Goal: Check status: Check status

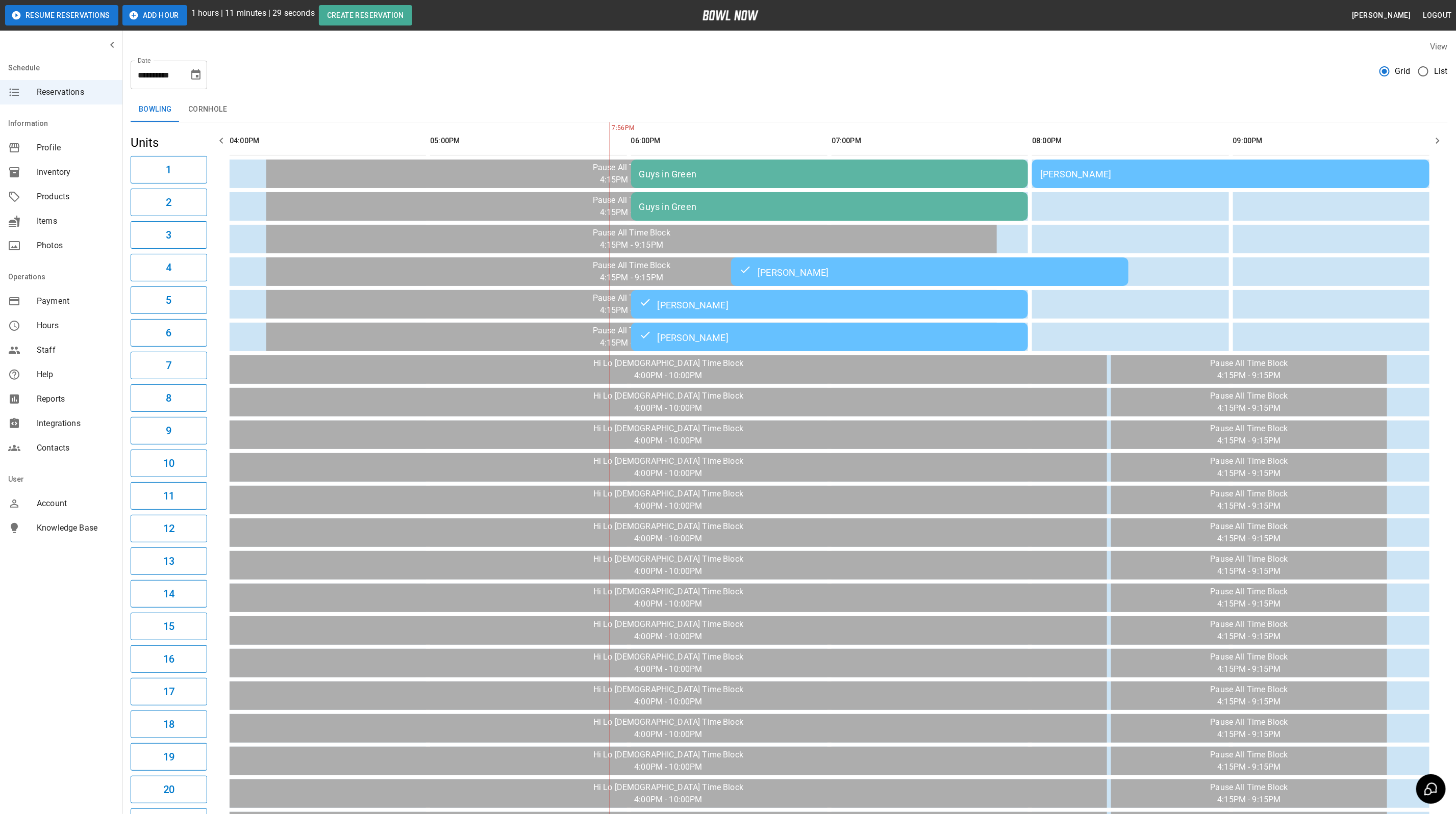
click at [1062, 169] on div "[PERSON_NAME]" at bounding box center [1230, 174] width 381 height 11
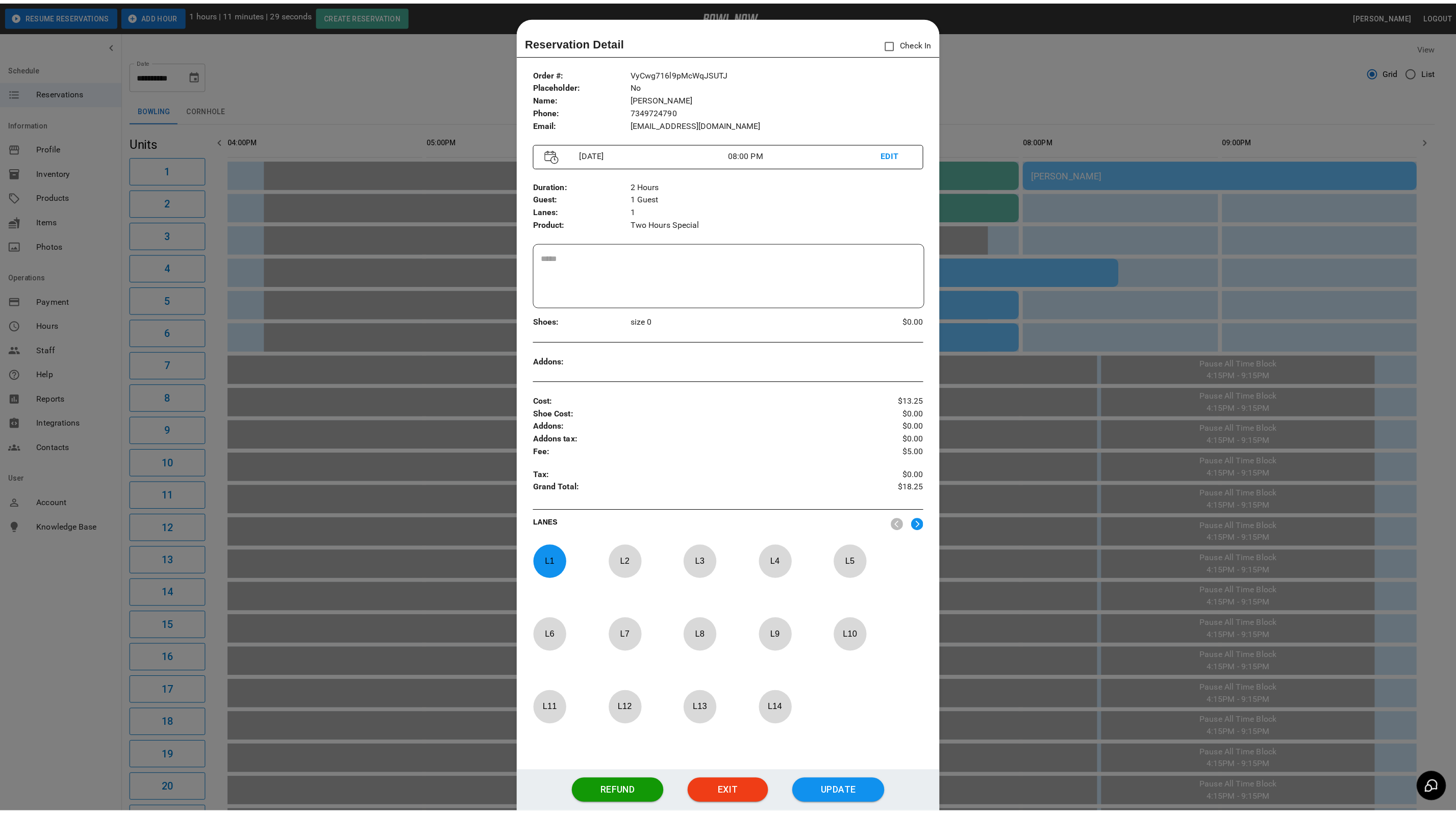
scroll to position [16, 0]
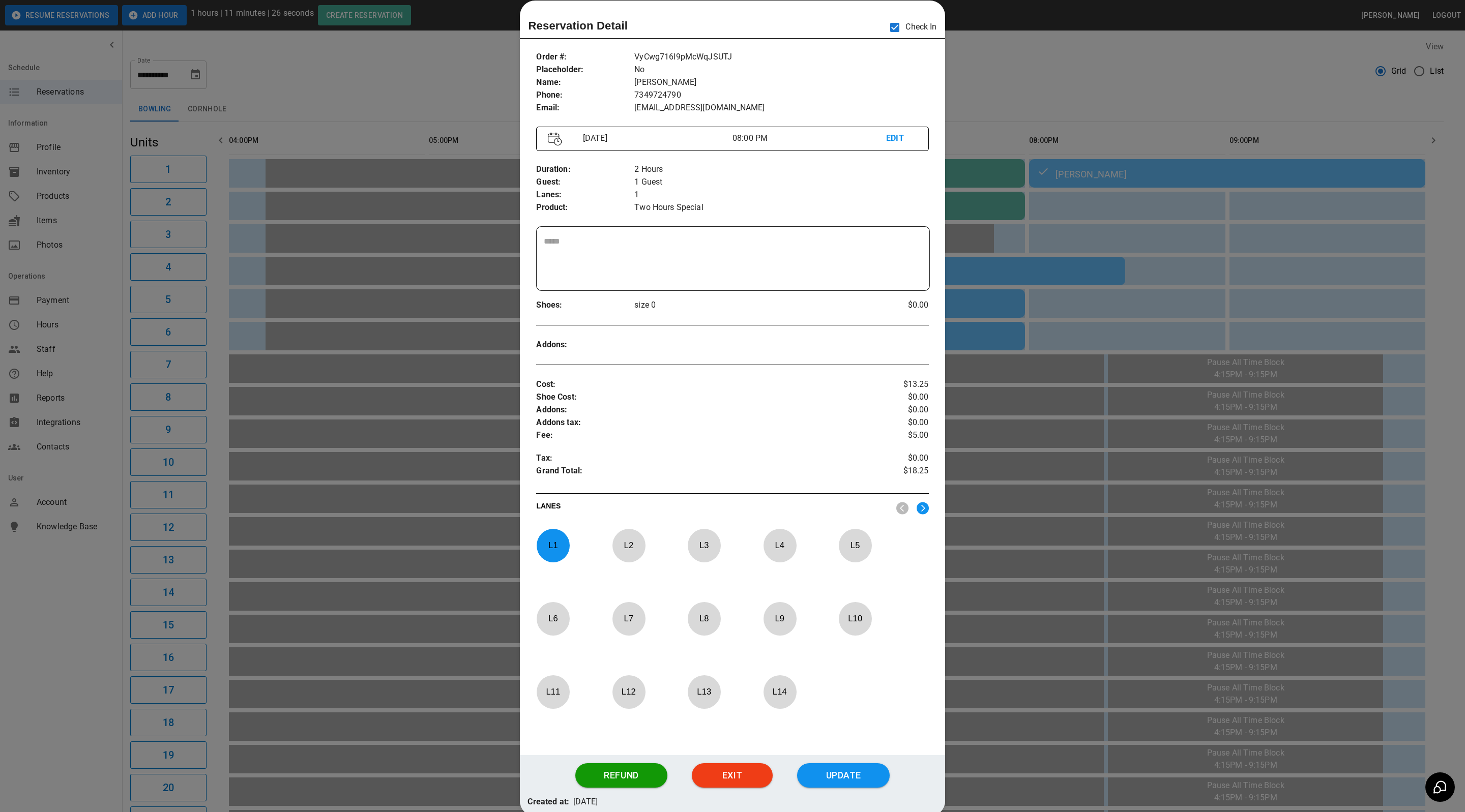
click at [1107, 84] on div at bounding box center [732, 406] width 1465 height 812
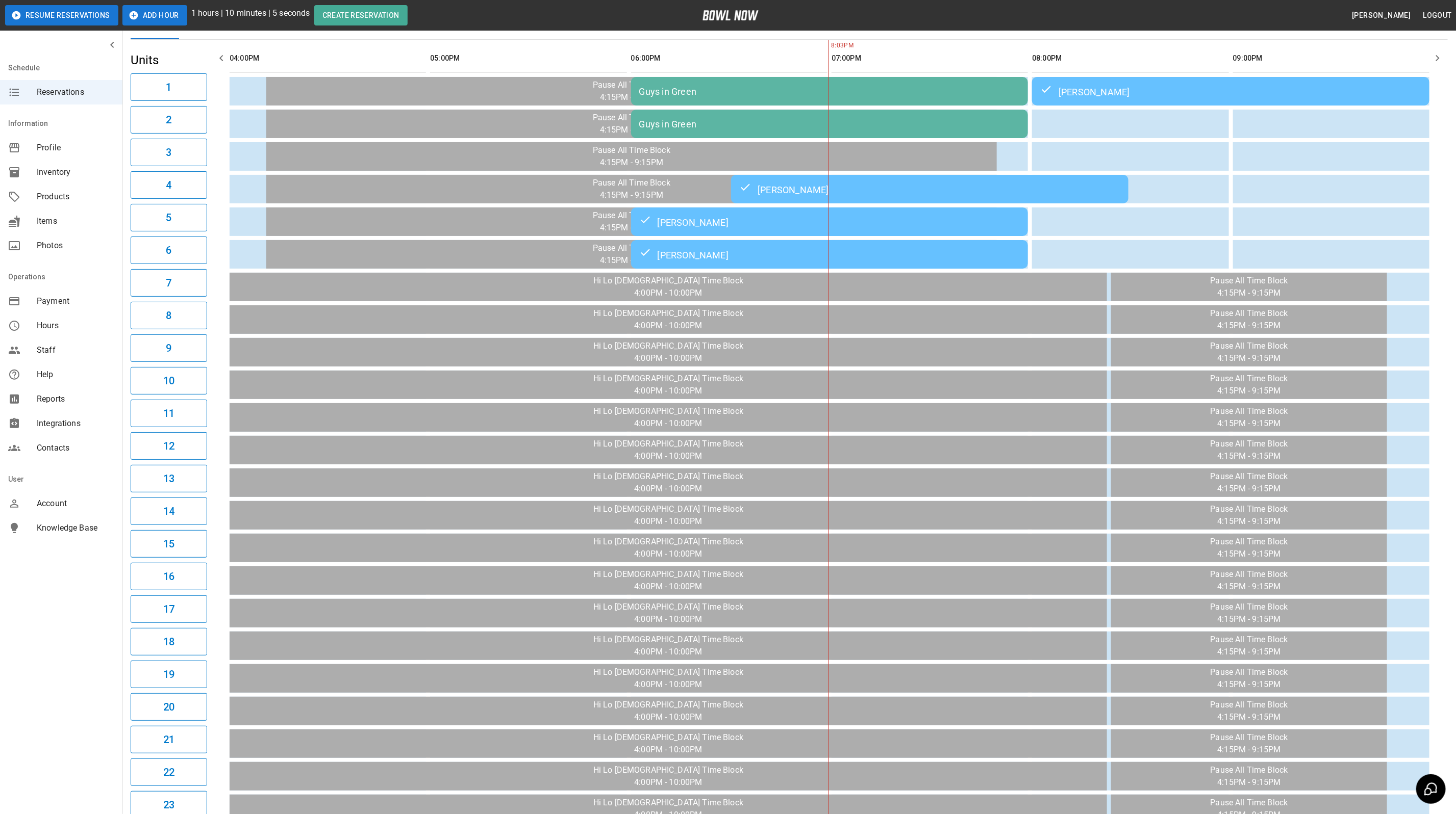
scroll to position [0, 0]
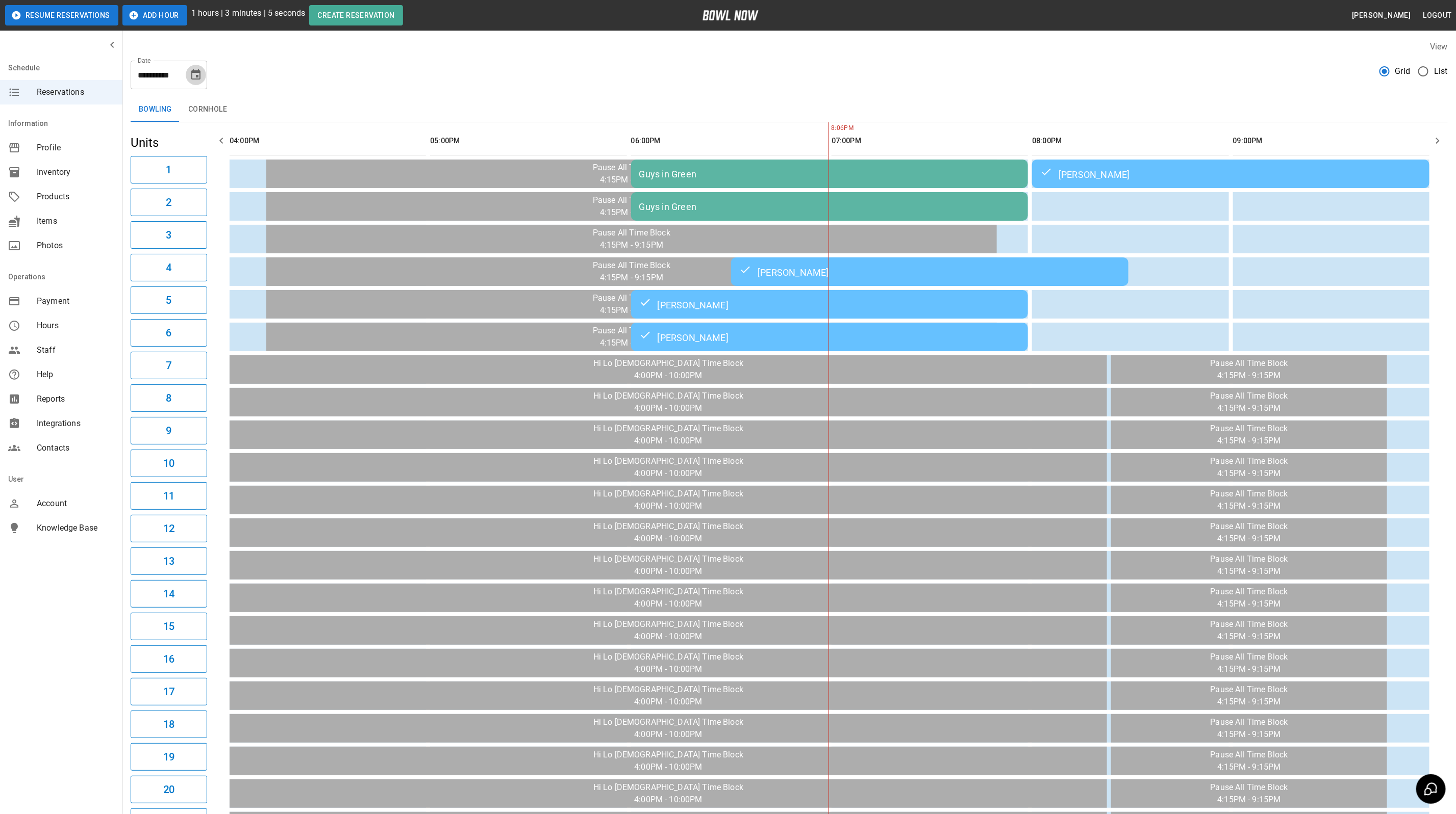
click at [197, 75] on icon "Choose date, selected date is Sep 24, 2025" at bounding box center [196, 74] width 9 height 10
click at [222, 207] on button "27" at bounding box center [217, 206] width 18 height 18
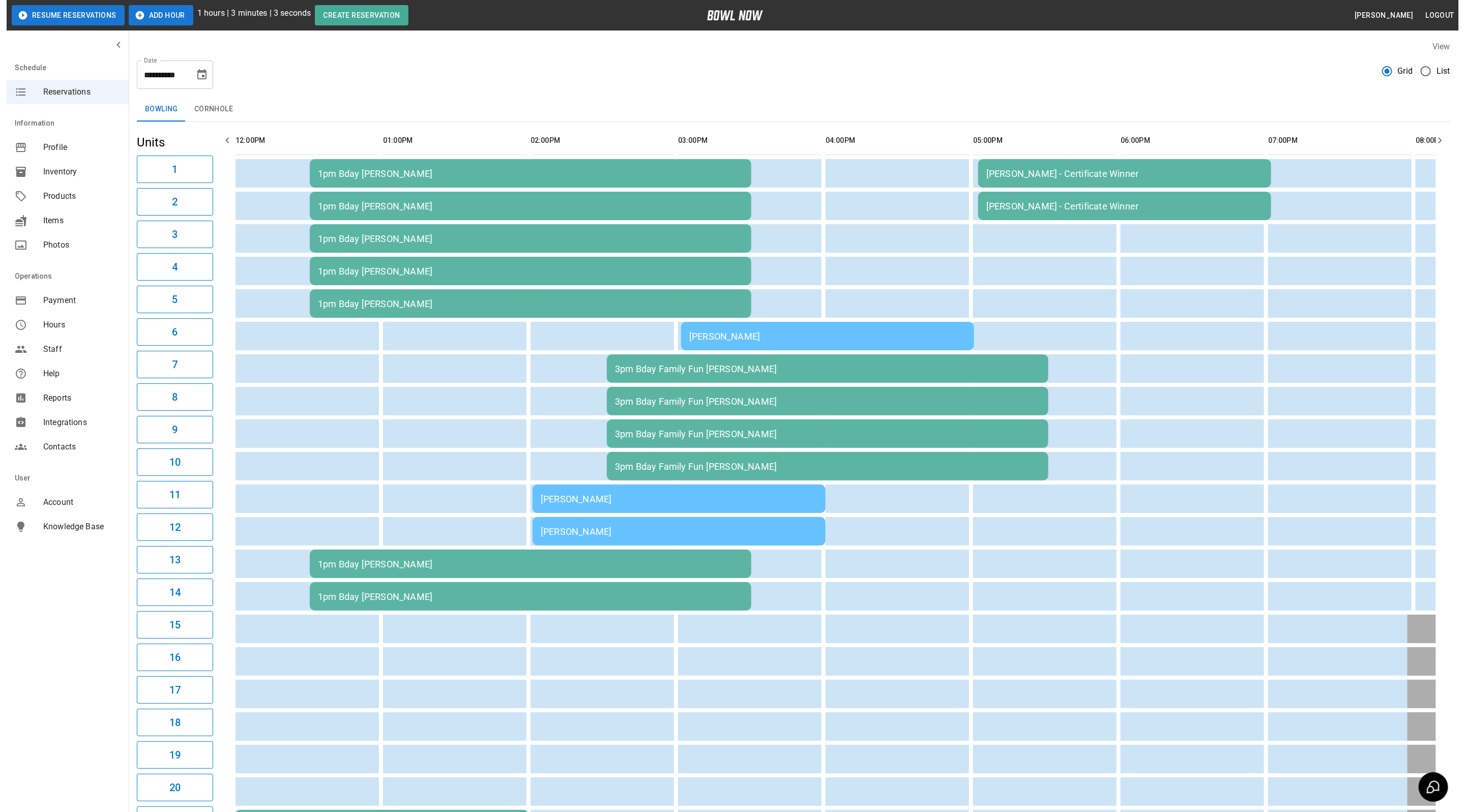
scroll to position [0, 544]
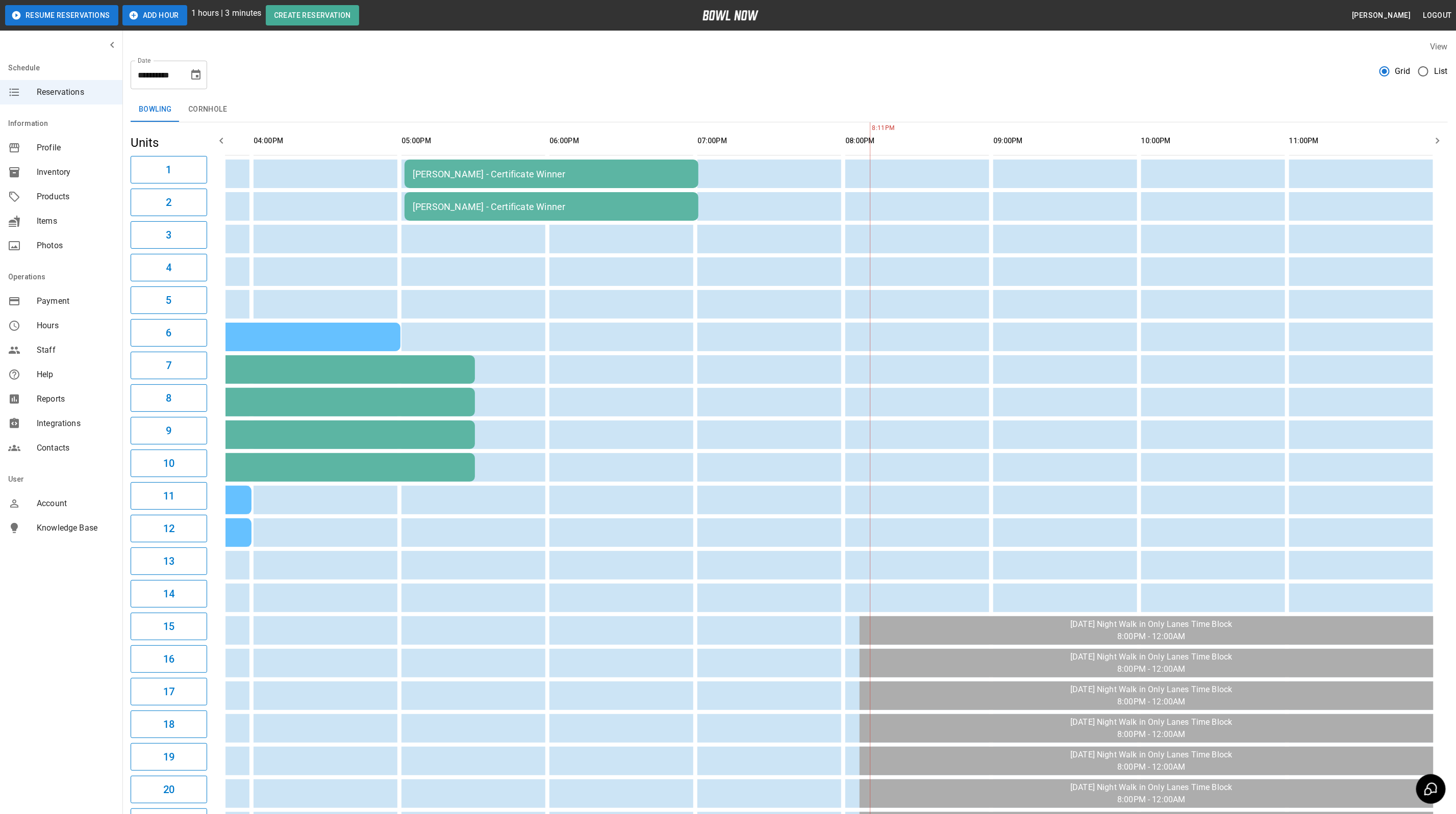
click at [514, 203] on div "[PERSON_NAME] - Certificate Winner" at bounding box center [551, 207] width 278 height 11
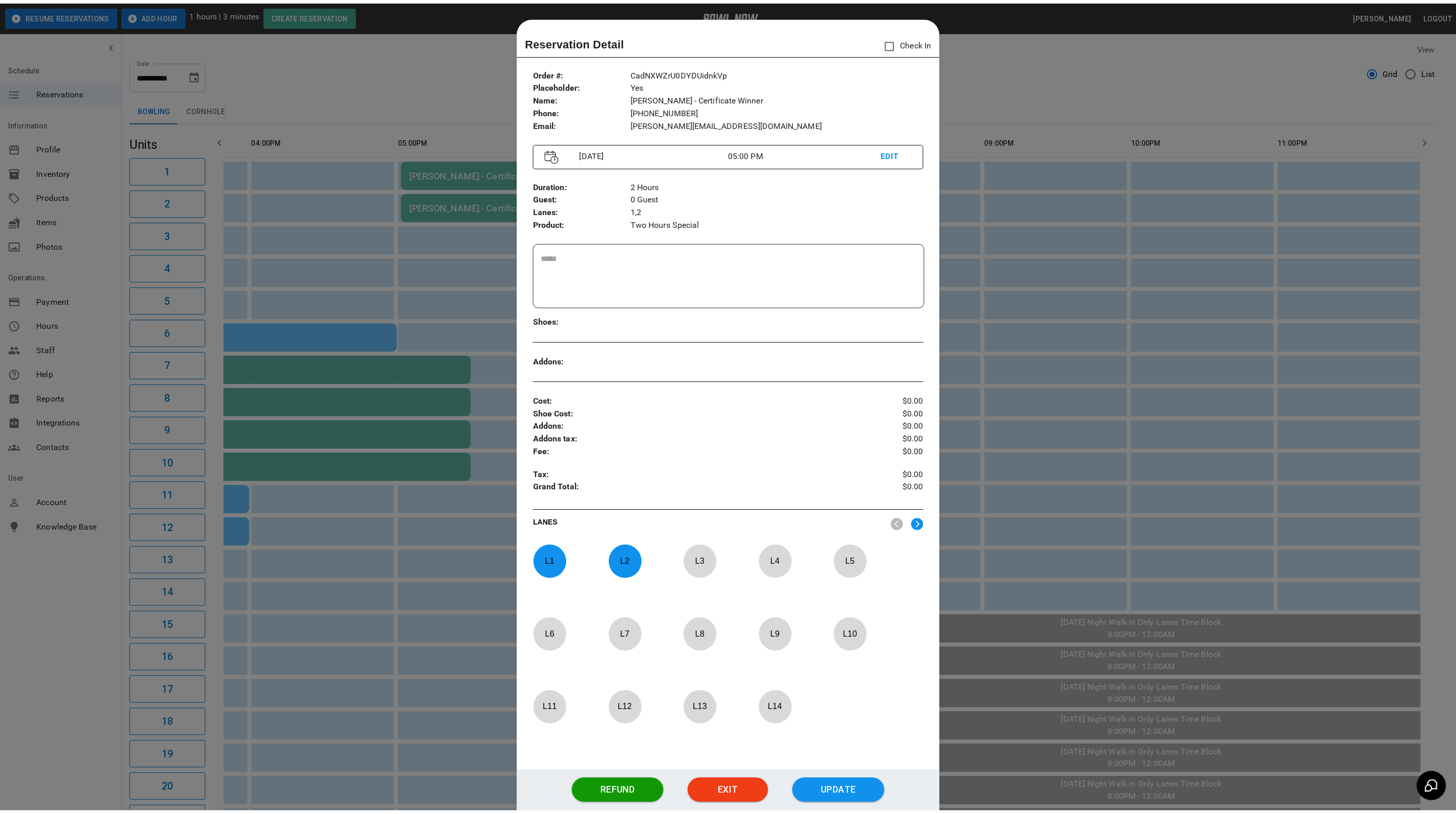
scroll to position [16, 0]
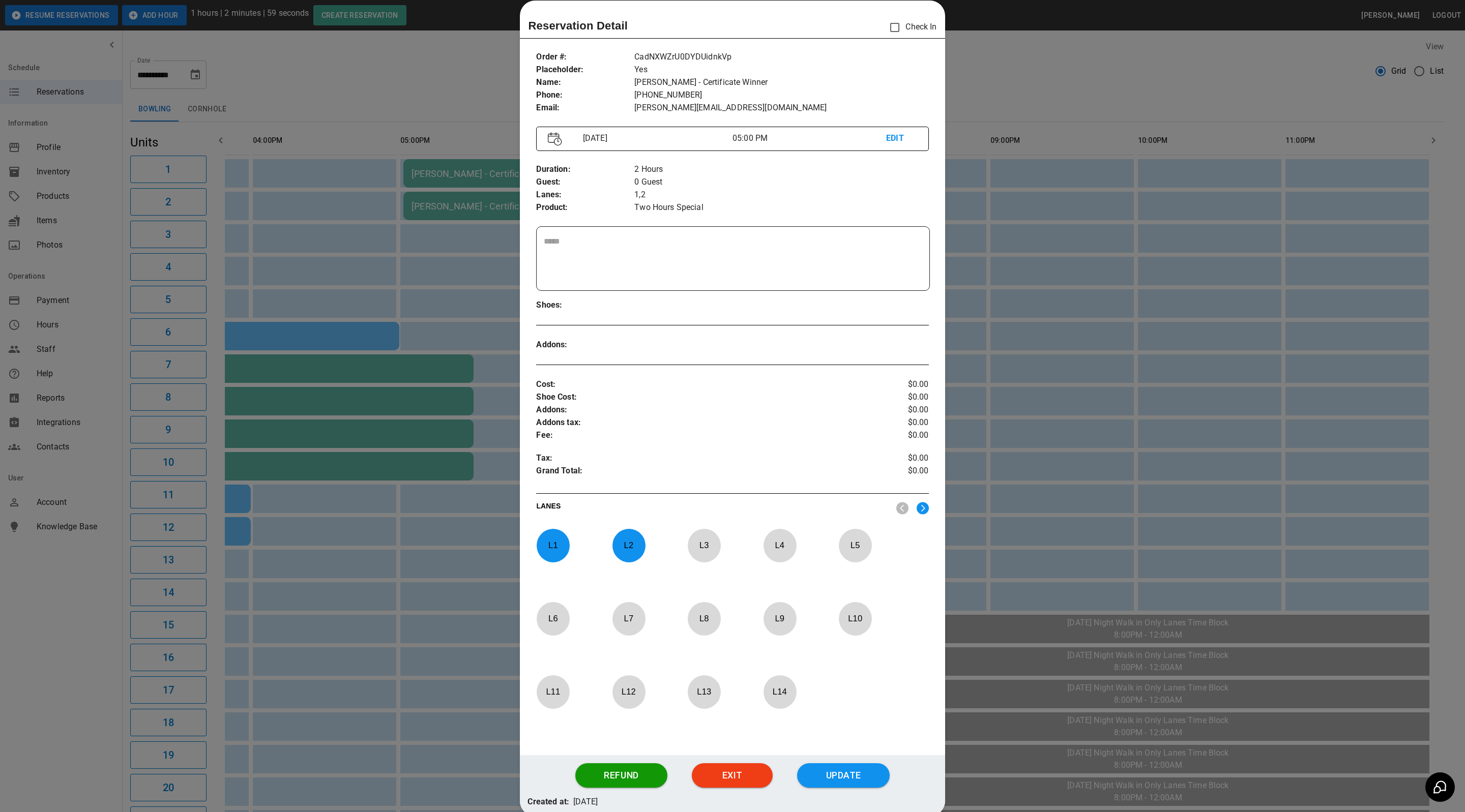
click at [478, 53] on div at bounding box center [732, 406] width 1465 height 812
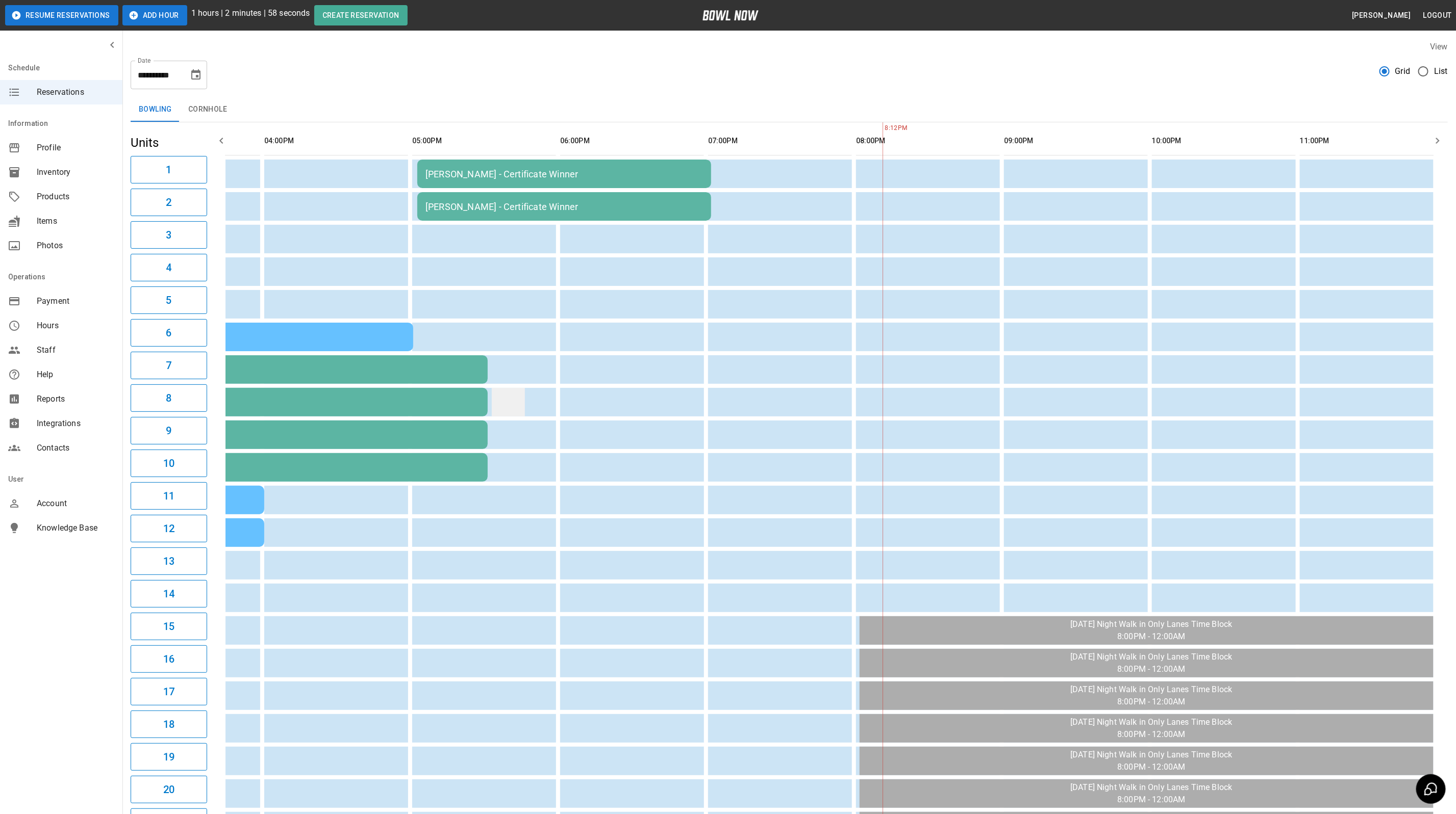
scroll to position [198, 0]
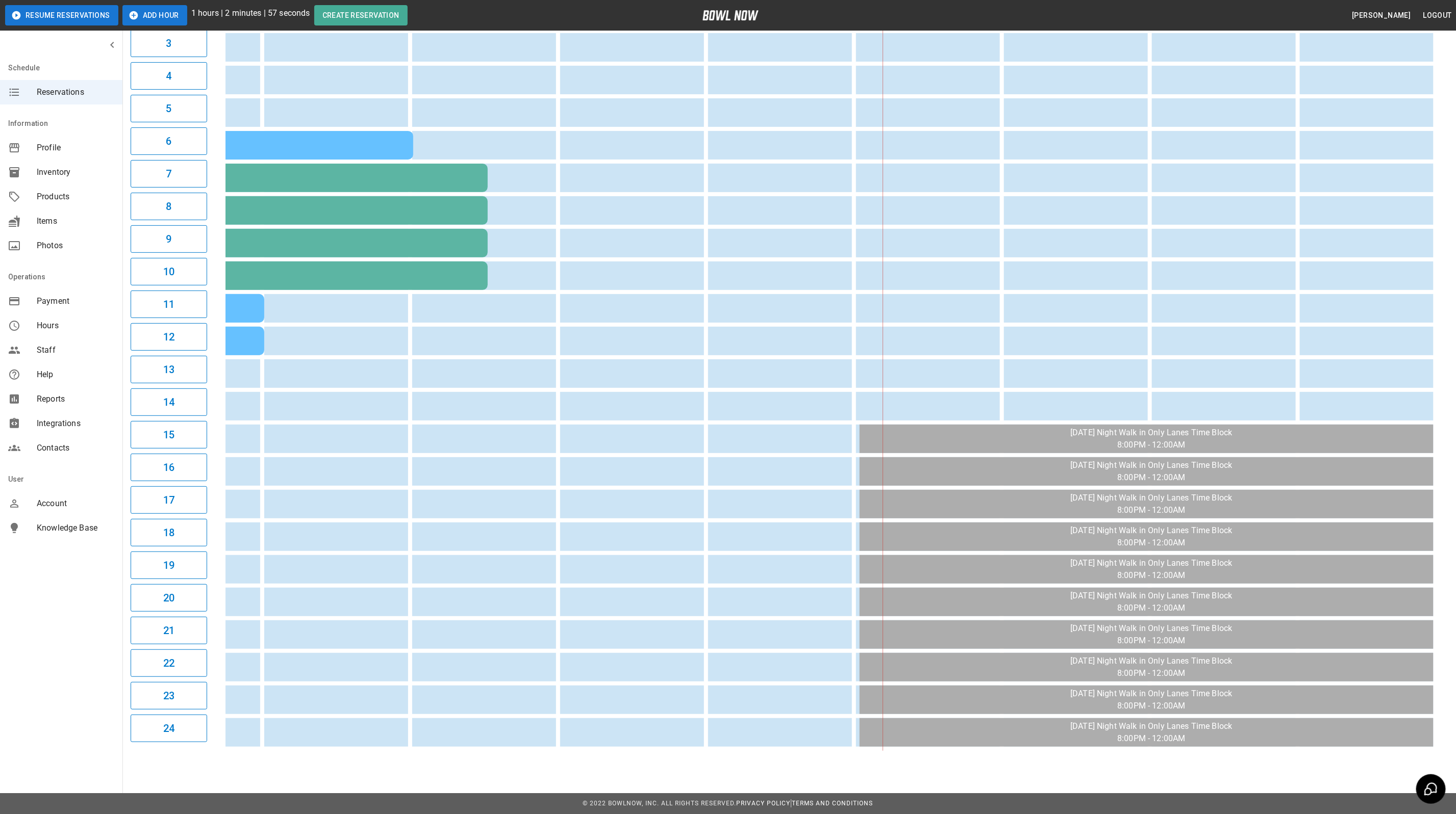
drag, startPoint x: 752, startPoint y: 738, endPoint x: 743, endPoint y: 747, distance: 12.7
click at [743, 747] on div "8:12PM 1pm Bday [PERSON_NAME] [PERSON_NAME] - Certificate Winner 1pm Bday [PERS…" at bounding box center [829, 341] width 1208 height 820
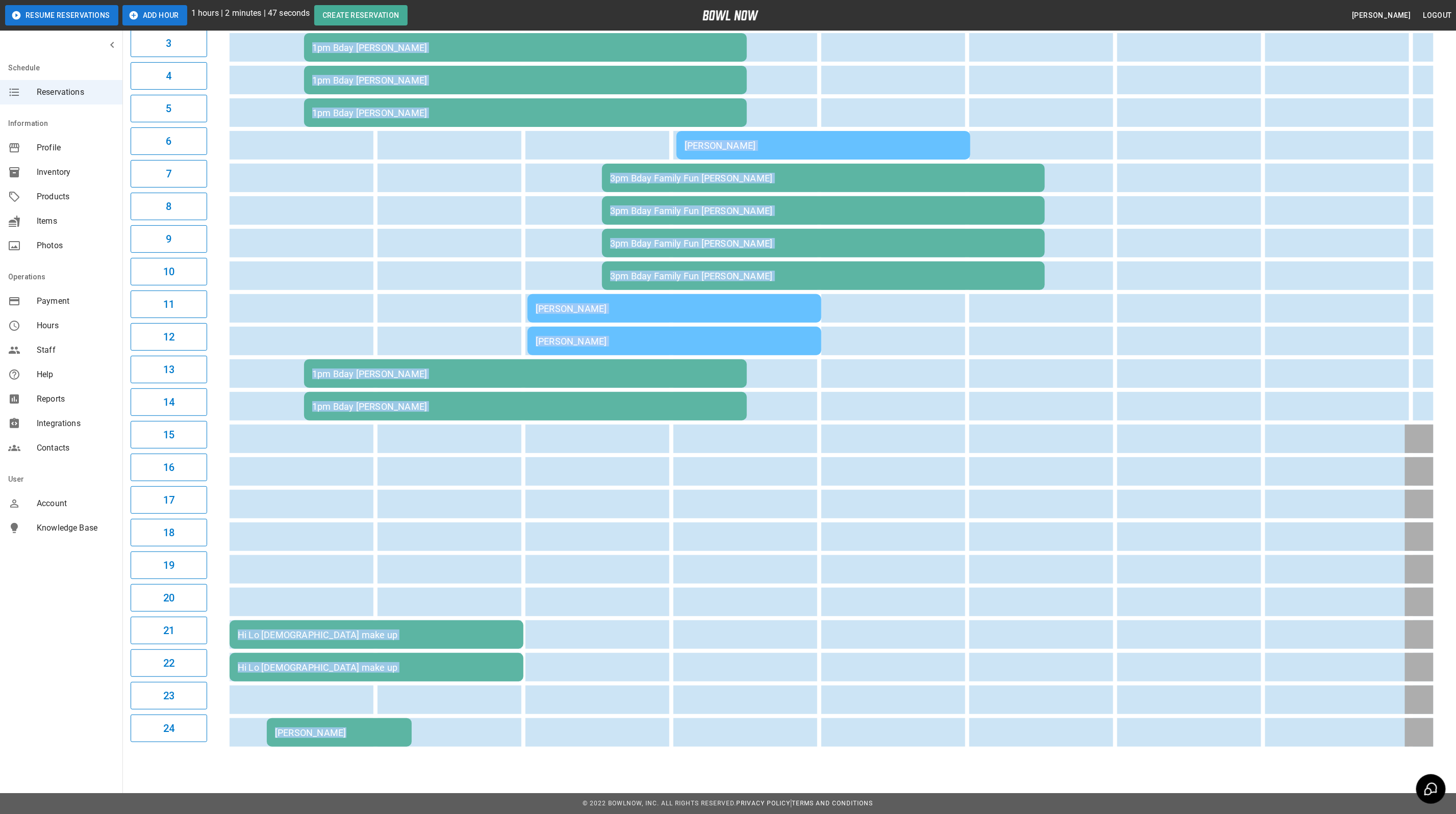
scroll to position [0, 291]
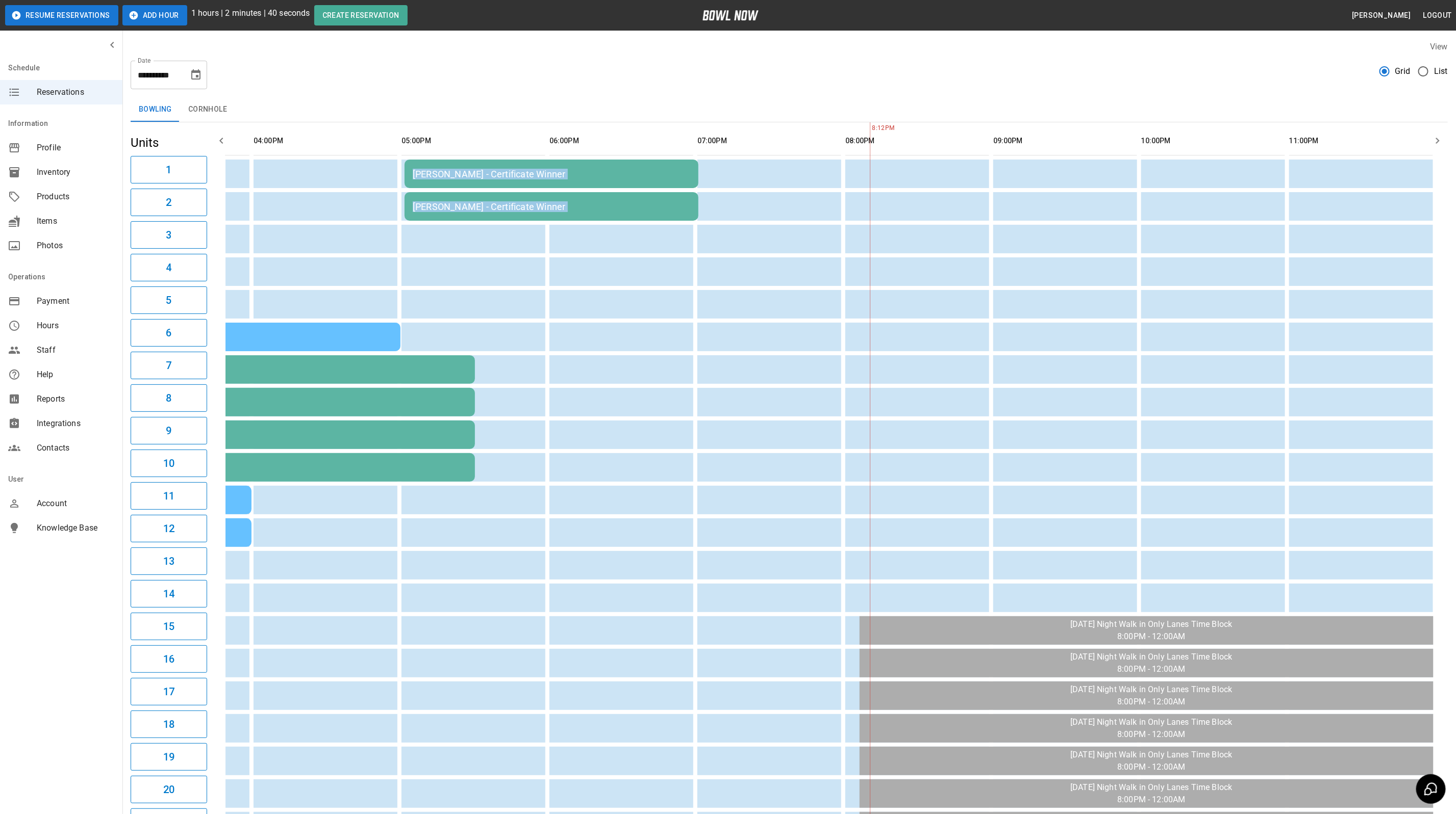
click at [201, 75] on icon "Choose date, selected date is Sep 27, 2025" at bounding box center [196, 75] width 12 height 12
click at [151, 205] on button "24" at bounding box center [156, 206] width 18 height 18
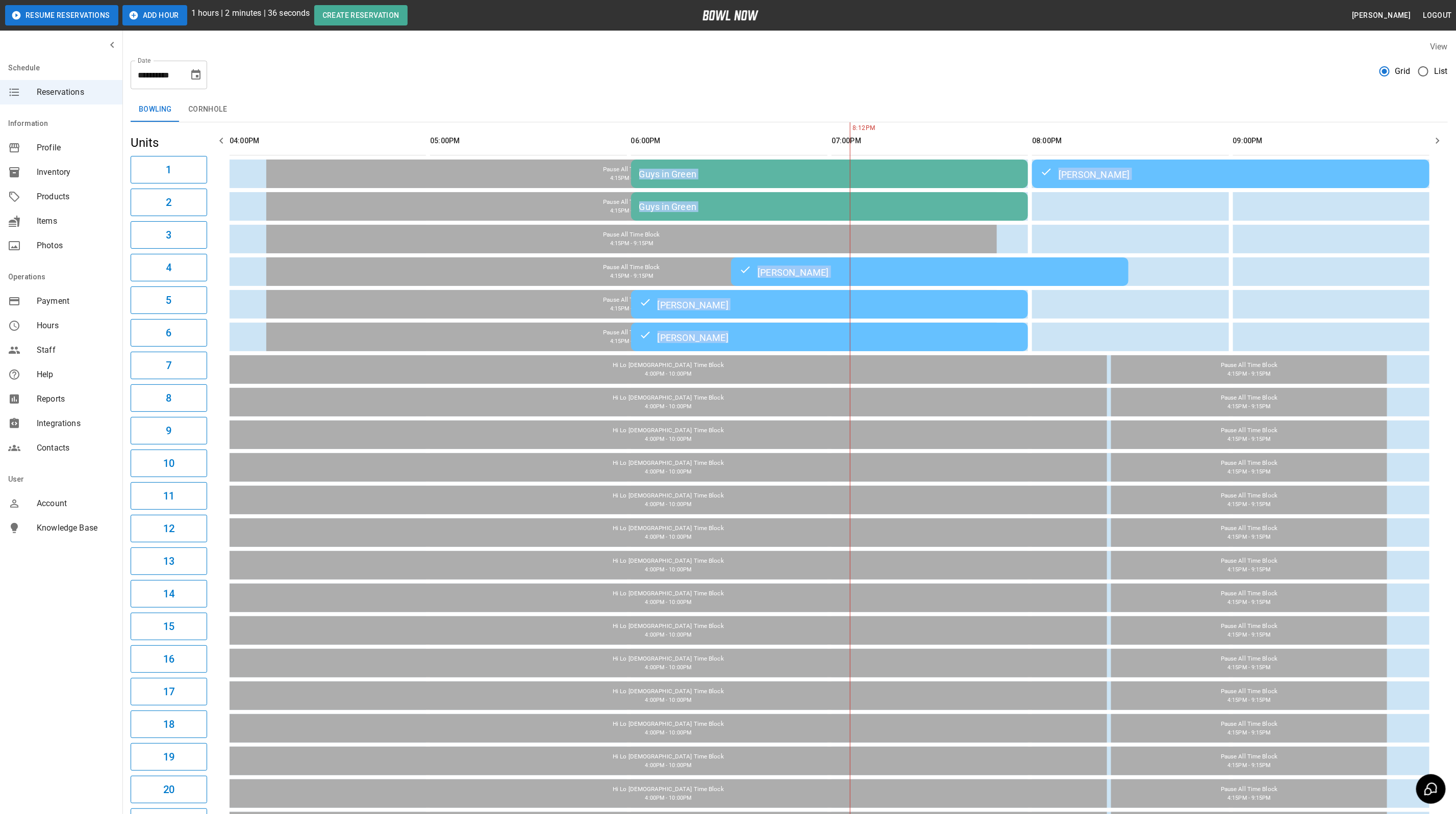
type input "**********"
click at [816, 65] on div "**********" at bounding box center [789, 71] width 1317 height 37
